Goal: Task Accomplishment & Management: Manage account settings

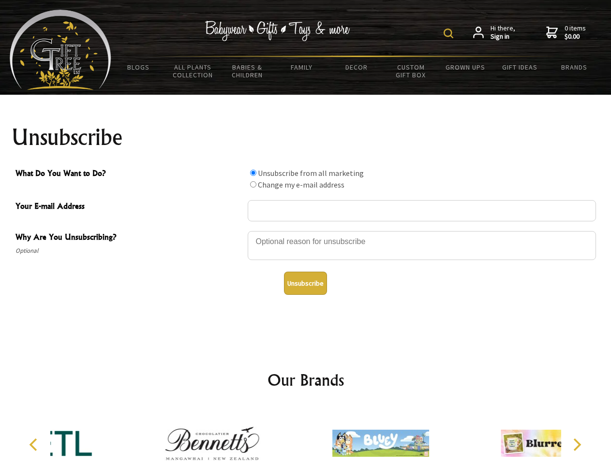
click at [450, 33] on img at bounding box center [448, 34] width 10 height 10
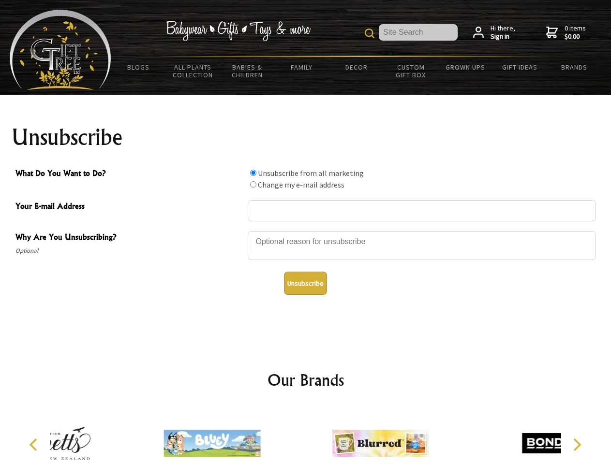
click at [306, 231] on div at bounding box center [422, 247] width 348 height 34
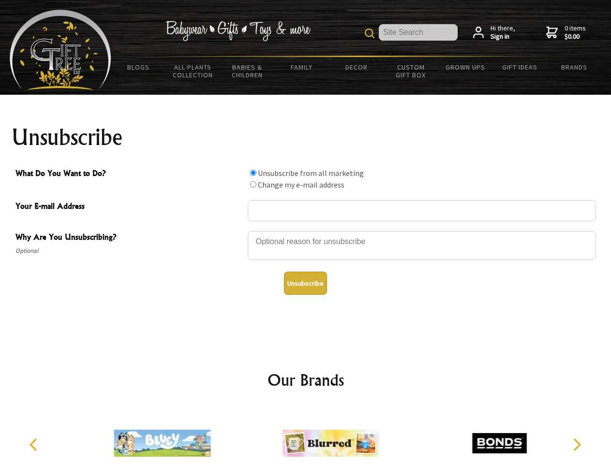
click at [253, 173] on input "What Do You Want to Do?" at bounding box center [253, 173] width 6 height 6
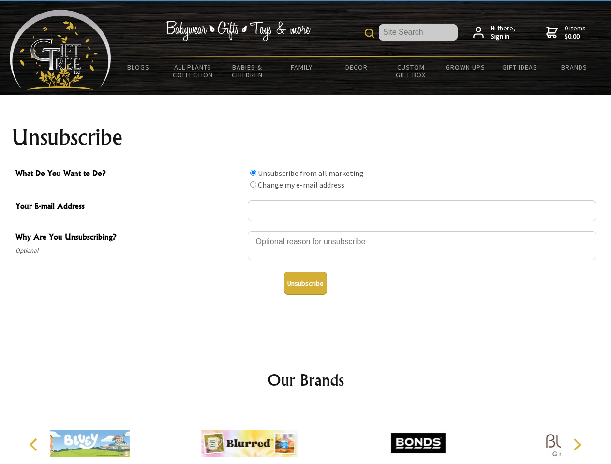
click at [253, 184] on input "What Do You Want to Do?" at bounding box center [253, 184] width 6 height 6
radio input "true"
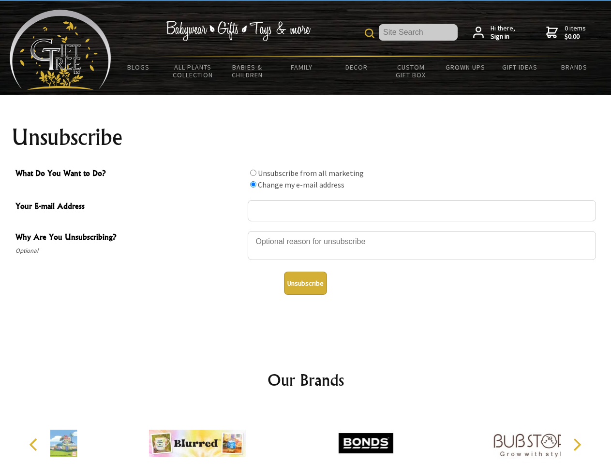
click at [305, 283] on button "Unsubscribe" at bounding box center [305, 283] width 43 height 23
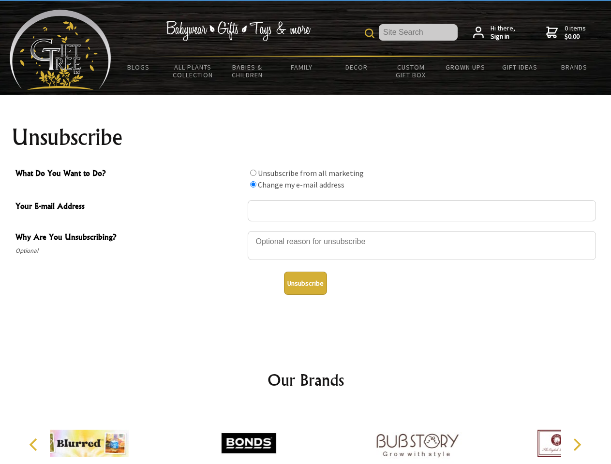
click at [306, 436] on div at bounding box center [248, 444] width 168 height 75
click at [35, 445] on icon "Previous" at bounding box center [34, 445] width 13 height 13
click at [576, 445] on icon "Next" at bounding box center [576, 445] width 13 height 13
